Goal: Transaction & Acquisition: Purchase product/service

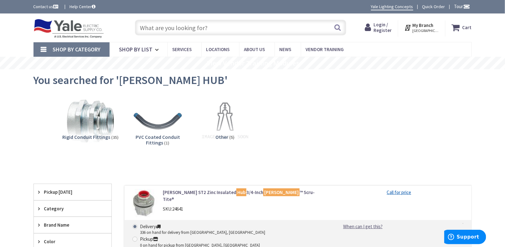
click at [166, 25] on input "text" at bounding box center [240, 28] width 211 height 16
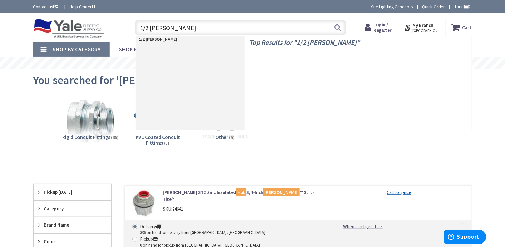
type input "1/2 MYERS HUB"
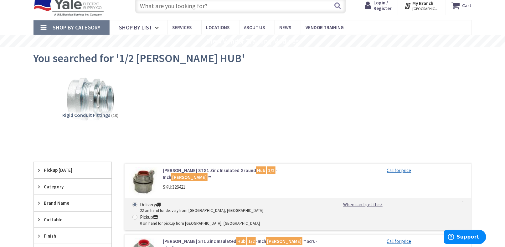
scroll to position [63, 0]
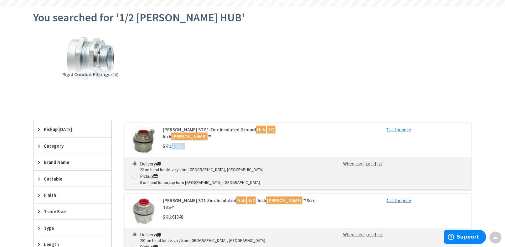
drag, startPoint x: 172, startPoint y: 140, endPoint x: 179, endPoint y: 138, distance: 7.1
click at [186, 143] on div "SKU: 326421" at bounding box center [242, 146] width 159 height 7
copy div "326421"
click at [309, 81] on div "Rigid Conduit Fittings (10)" at bounding box center [252, 63] width 416 height 67
click at [296, 75] on div "Rigid Conduit Fittings (10)" at bounding box center [252, 63] width 416 height 67
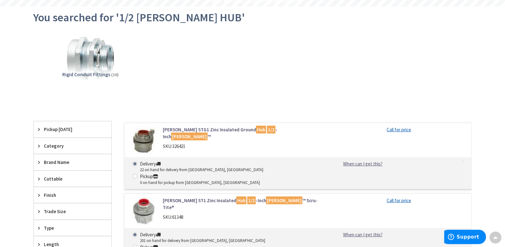
click at [298, 74] on div "Rigid Conduit Fittings (10)" at bounding box center [252, 63] width 416 height 67
drag, startPoint x: 171, startPoint y: 199, endPoint x: 186, endPoint y: 198, distance: 14.4
click at [186, 213] on div "SKU: 61348" at bounding box center [242, 216] width 159 height 7
click at [190, 213] on div "SKU: 61348" at bounding box center [242, 216] width 159 height 7
drag, startPoint x: 173, startPoint y: 198, endPoint x: 186, endPoint y: 197, distance: 12.5
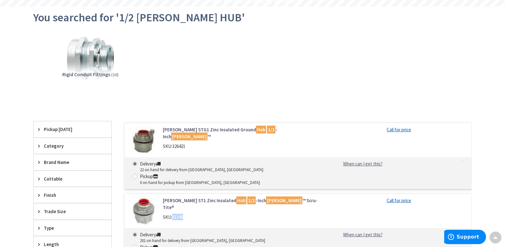
click at [186, 213] on div "SKU: 61348" at bounding box center [242, 216] width 159 height 7
copy span "61348"
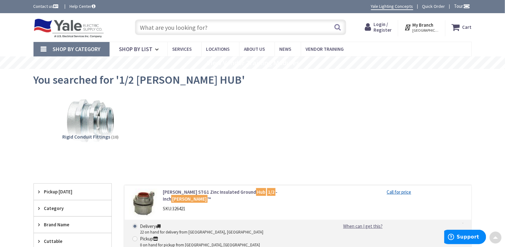
scroll to position [0, 0]
click at [78, 31] on img at bounding box center [68, 28] width 71 height 19
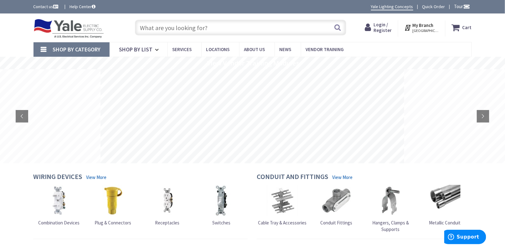
click at [206, 28] on input "text" at bounding box center [240, 28] width 211 height 16
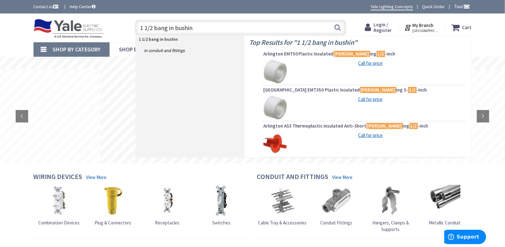
type input "1 1/2 bang in bushing"
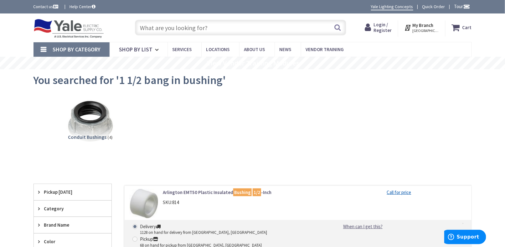
click at [70, 30] on img at bounding box center [68, 28] width 71 height 19
